Goal: Task Accomplishment & Management: Manage account settings

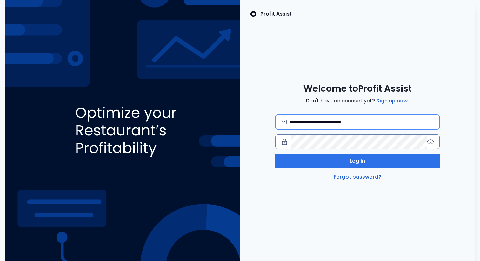
click at [330, 121] on input "**********" at bounding box center [361, 122] width 145 height 14
type input "**********"
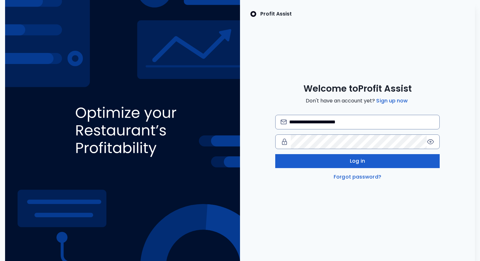
click at [301, 162] on button "Log in" at bounding box center [357, 161] width 164 height 14
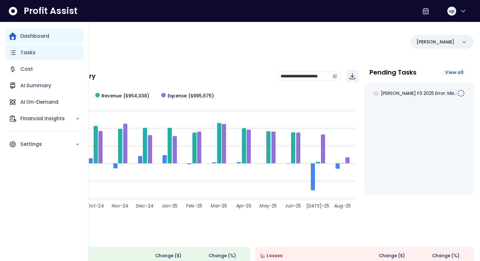
click at [19, 50] on div "Tasks" at bounding box center [44, 52] width 78 height 15
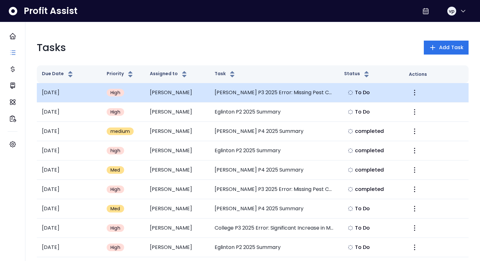
click at [264, 87] on td "[PERSON_NAME] P3 2025 Error: Missing Pest Control Expense" at bounding box center [273, 92] width 129 height 19
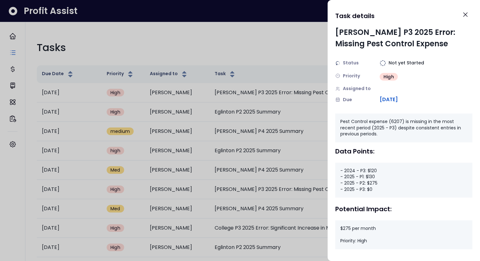
click at [270, 39] on div at bounding box center [240, 130] width 480 height 261
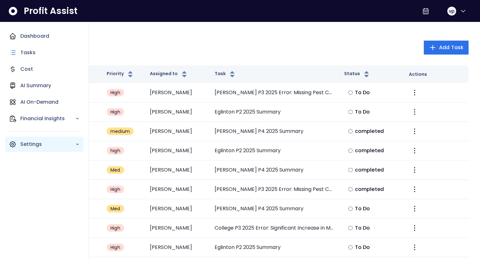
click at [23, 141] on p "Settings" at bounding box center [47, 145] width 55 height 8
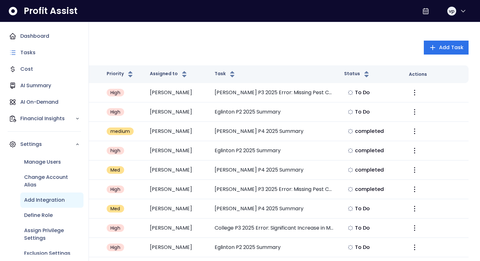
click at [39, 194] on div "Add Integration" at bounding box center [51, 200] width 63 height 15
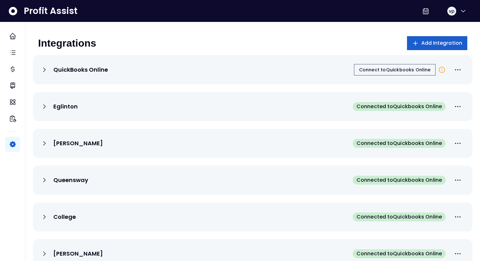
click at [430, 39] on button "Add Integration" at bounding box center [437, 43] width 61 height 14
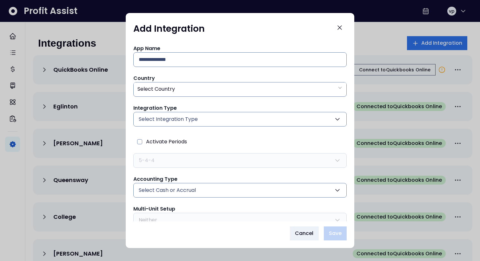
click at [214, 125] on button "Select Integration Type" at bounding box center [239, 119] width 213 height 15
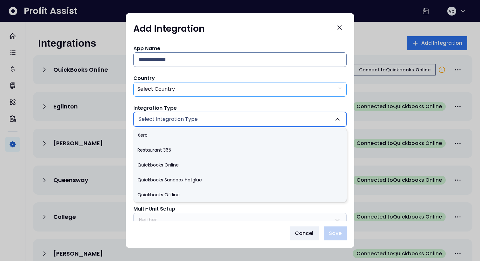
click at [215, 93] on div "Select Country" at bounding box center [240, 89] width 213 height 13
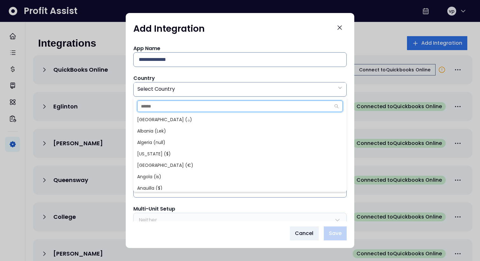
click at [212, 106] on input "text" at bounding box center [233, 106] width 193 height 11
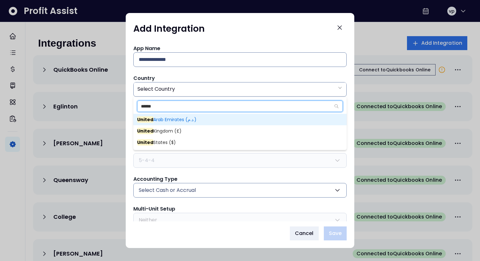
type input "******"
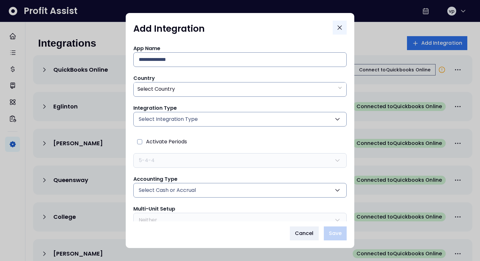
click at [341, 25] on icon "Close" at bounding box center [340, 28] width 8 height 8
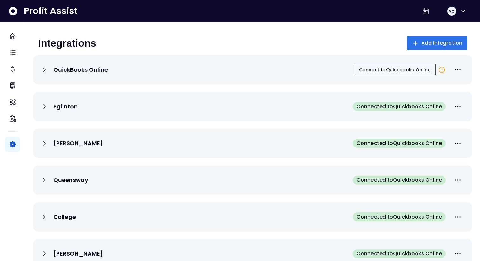
click at [44, 69] on icon at bounding box center [44, 70] width 2 height 4
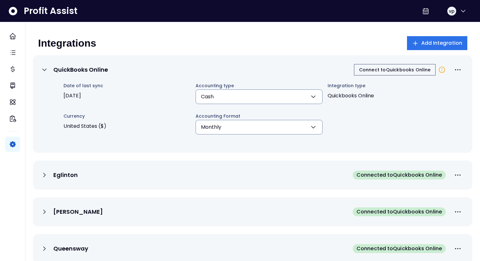
click at [43, 179] on div "Eglinton Connected to Quickbooks Online" at bounding box center [253, 175] width 424 height 14
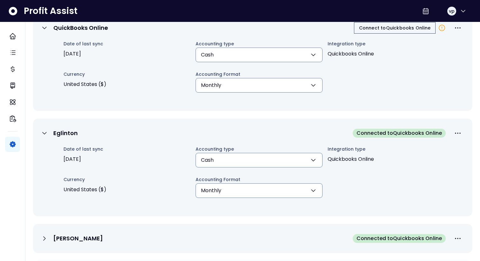
scroll to position [43, 0]
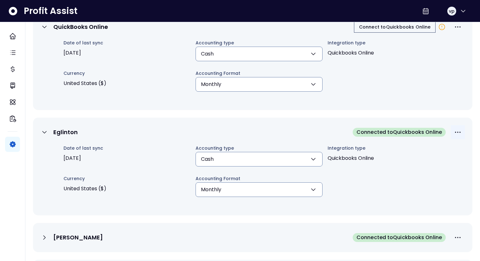
click at [458, 132] on icon "More options" at bounding box center [458, 133] width 8 height 8
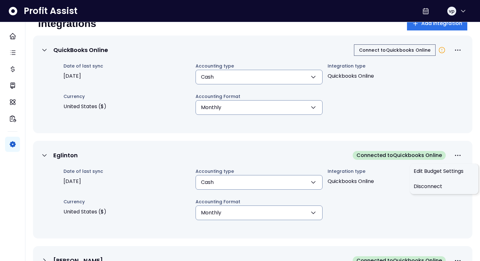
scroll to position [0, 0]
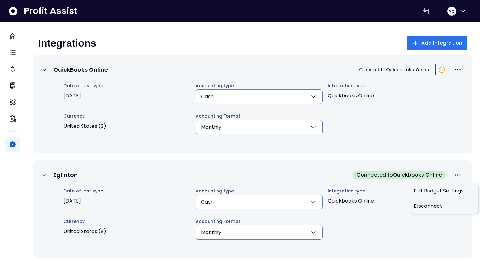
click at [249, 129] on button "Monthly" at bounding box center [258, 127] width 127 height 15
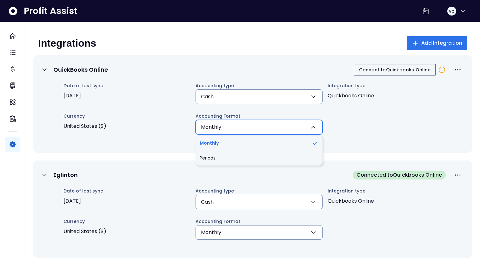
click at [257, 96] on button "Cash" at bounding box center [258, 96] width 127 height 15
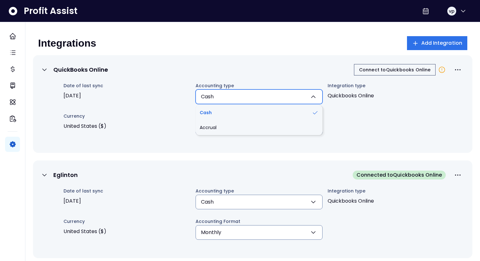
click at [273, 230] on button "Monthly" at bounding box center [258, 232] width 127 height 15
click at [328, 157] on div "QuickBooks Online Connect to Quickbooks Online Date of last sync [DATE] Account…" at bounding box center [252, 230] width 439 height 350
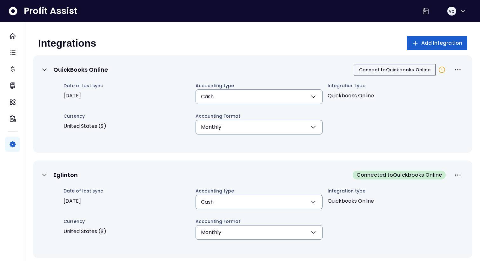
click at [425, 44] on span "Add Integration" at bounding box center [441, 43] width 41 height 8
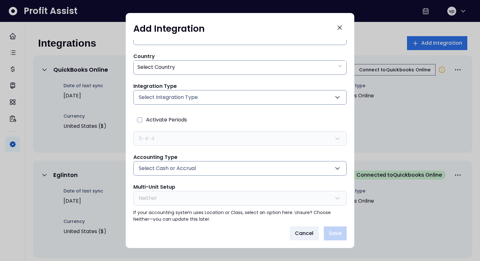
scroll to position [23, 0]
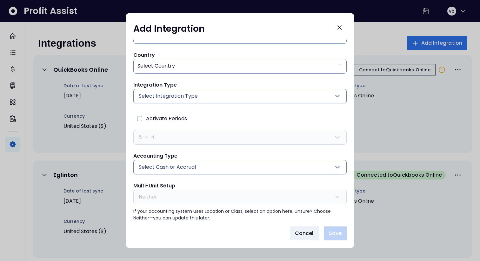
click at [219, 165] on button "Select Cash or Accrual" at bounding box center [239, 167] width 213 height 15
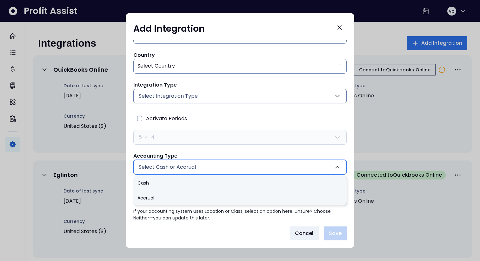
click at [219, 165] on button "Select Cash or Accrual" at bounding box center [239, 167] width 213 height 15
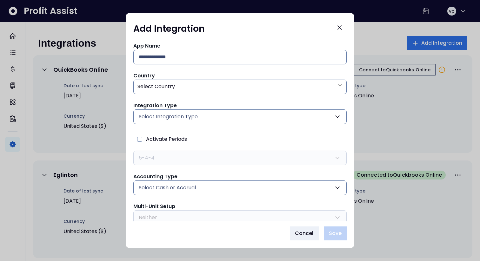
scroll to position [0, 0]
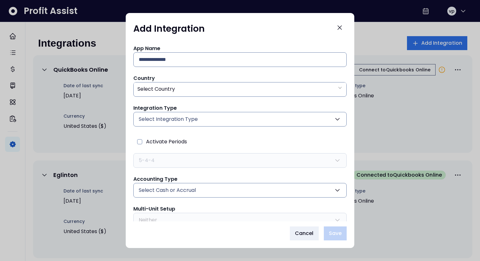
click at [216, 114] on button "Select Integration Type" at bounding box center [239, 119] width 213 height 15
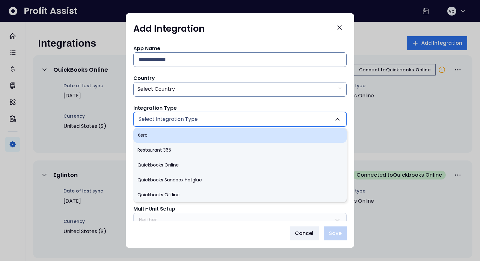
click at [173, 136] on li "Xero" at bounding box center [239, 135] width 213 height 15
type input "****"
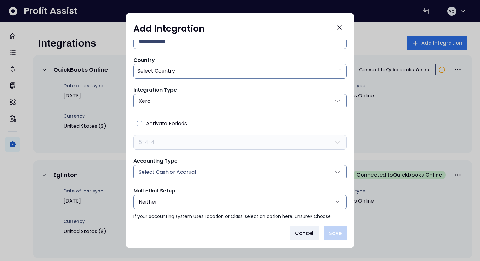
scroll to position [28, 0]
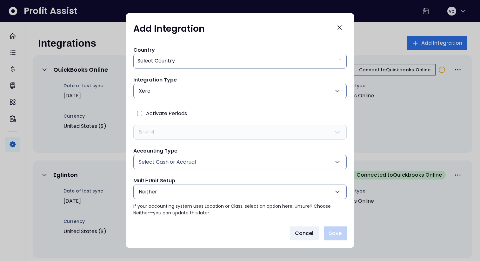
click at [188, 192] on button "Neither" at bounding box center [239, 192] width 213 height 15
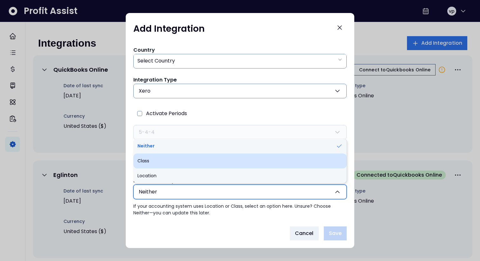
click at [176, 166] on li "Class" at bounding box center [239, 161] width 213 height 15
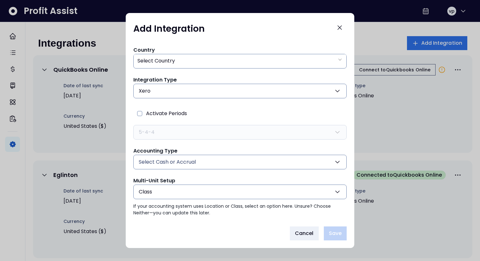
click at [177, 197] on button "Class" at bounding box center [239, 192] width 213 height 15
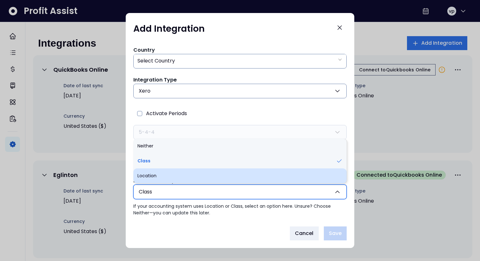
click at [173, 178] on li "Location" at bounding box center [239, 176] width 213 height 15
type input "********"
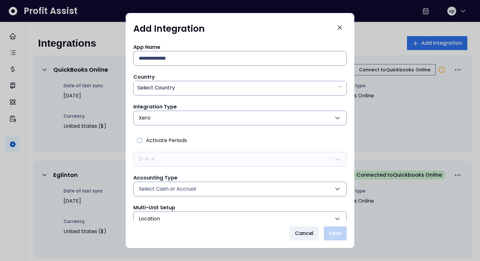
scroll to position [0, 0]
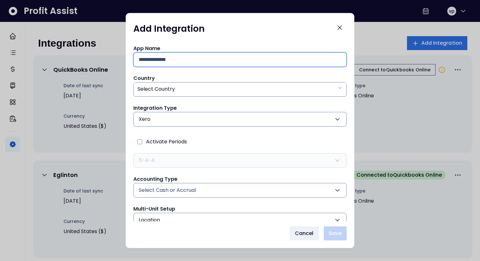
click at [230, 56] on input "text" at bounding box center [240, 60] width 202 height 14
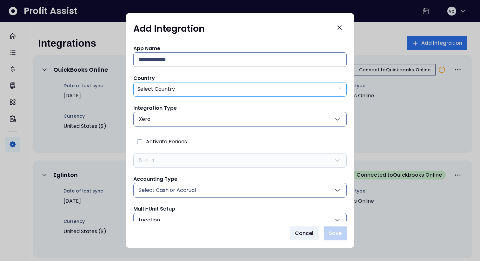
click at [228, 87] on div "Select Country" at bounding box center [240, 89] width 213 height 13
click at [340, 26] on icon "Close" at bounding box center [340, 28] width 8 height 8
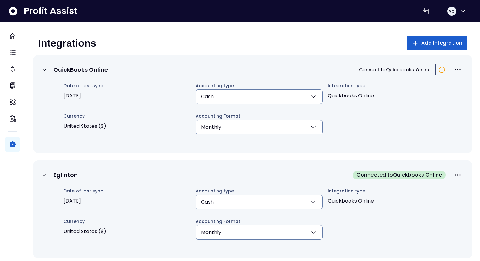
click at [424, 38] on button "Add Integration" at bounding box center [437, 43] width 61 height 14
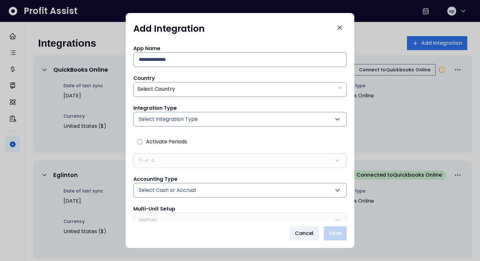
click at [225, 119] on button "Select Integration Type" at bounding box center [239, 119] width 213 height 15
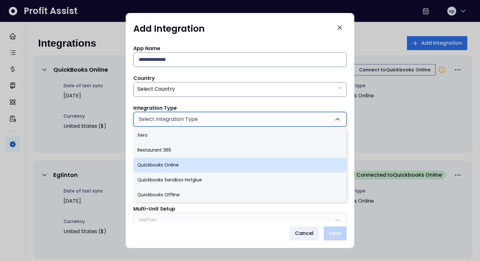
click at [210, 158] on li "Quickbooks Online" at bounding box center [239, 165] width 213 height 15
type input "******"
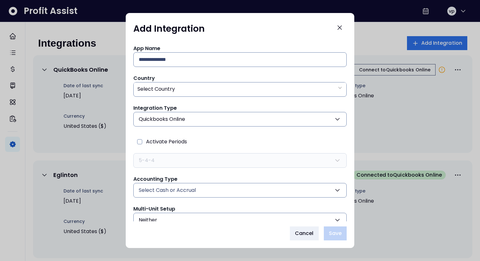
click at [201, 189] on button "Select Cash or Accrual" at bounding box center [239, 190] width 213 height 15
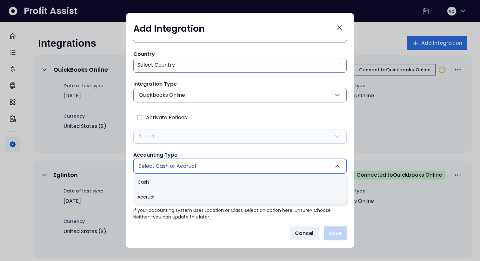
scroll to position [28, 0]
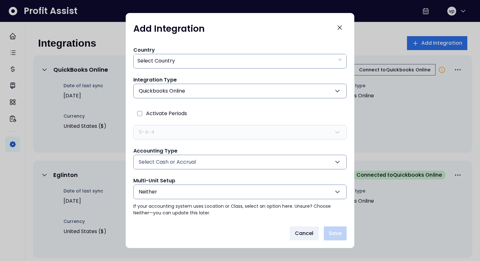
click at [195, 222] on div "Add Integration App Name Country Select Country Integration Type Quickbooks Onl…" at bounding box center [240, 130] width 228 height 235
click at [195, 190] on button "Neither" at bounding box center [239, 192] width 213 height 15
